Goal: Task Accomplishment & Management: Manage account settings

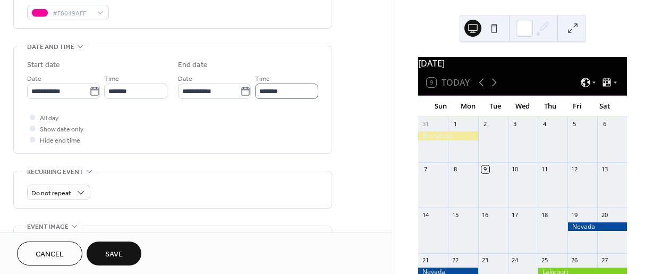
scroll to position [61, 0]
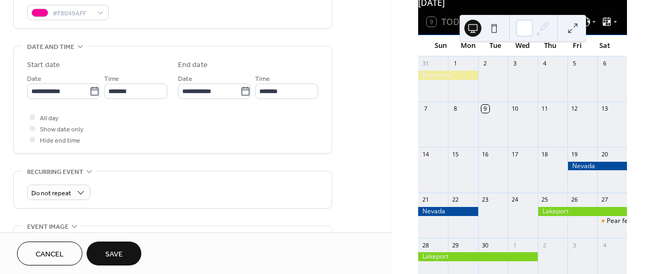
click at [118, 255] on span "Save" at bounding box center [114, 254] width 18 height 11
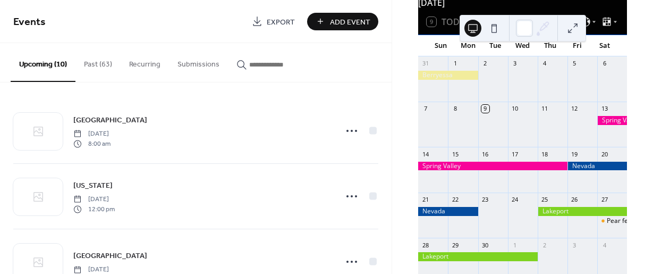
click at [445, 170] on div at bounding box center [492, 165] width 149 height 9
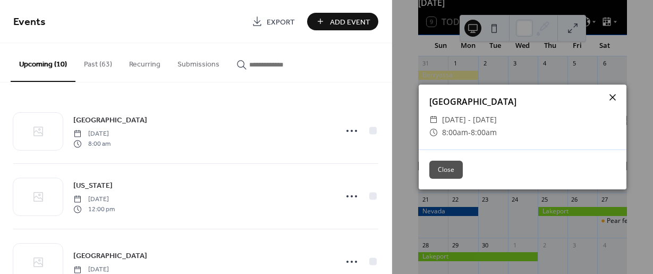
click at [611, 96] on icon at bounding box center [612, 97] width 13 height 13
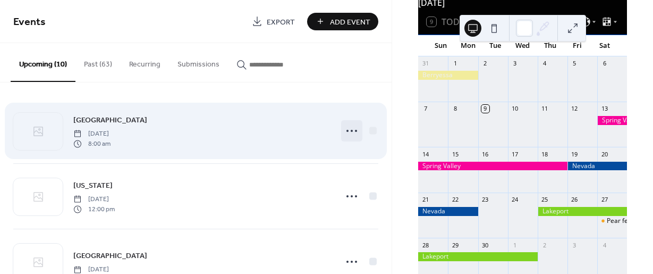
click at [347, 127] on icon at bounding box center [351, 130] width 17 height 17
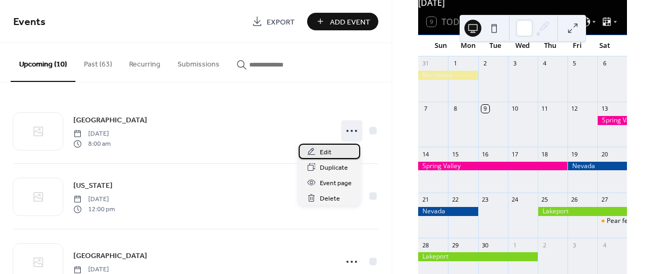
click at [322, 151] on span "Edit" at bounding box center [326, 152] width 12 height 11
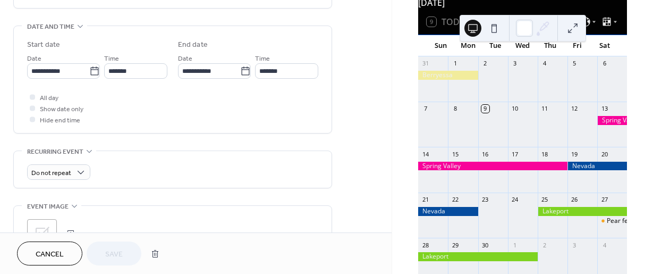
scroll to position [321, 0]
click at [32, 108] on div at bounding box center [32, 107] width 5 height 5
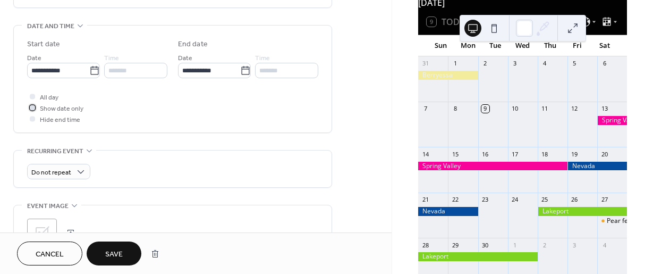
click at [32, 108] on icon at bounding box center [32, 107] width 3 height 3
click at [31, 252] on button "Cancel" at bounding box center [49, 253] width 65 height 24
